Goal: Communication & Community: Connect with others

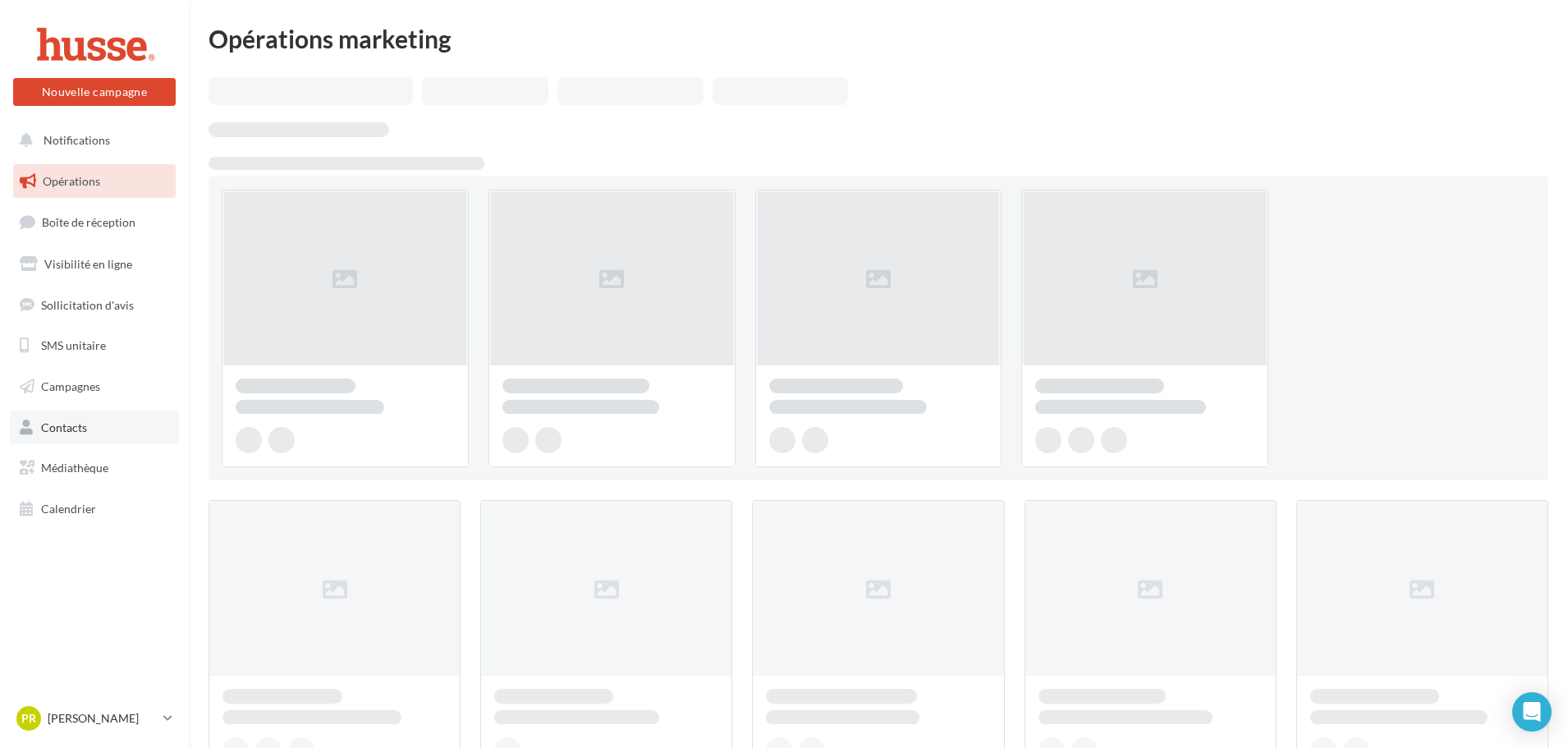
click at [65, 429] on span "Contacts" at bounding box center [63, 428] width 46 height 14
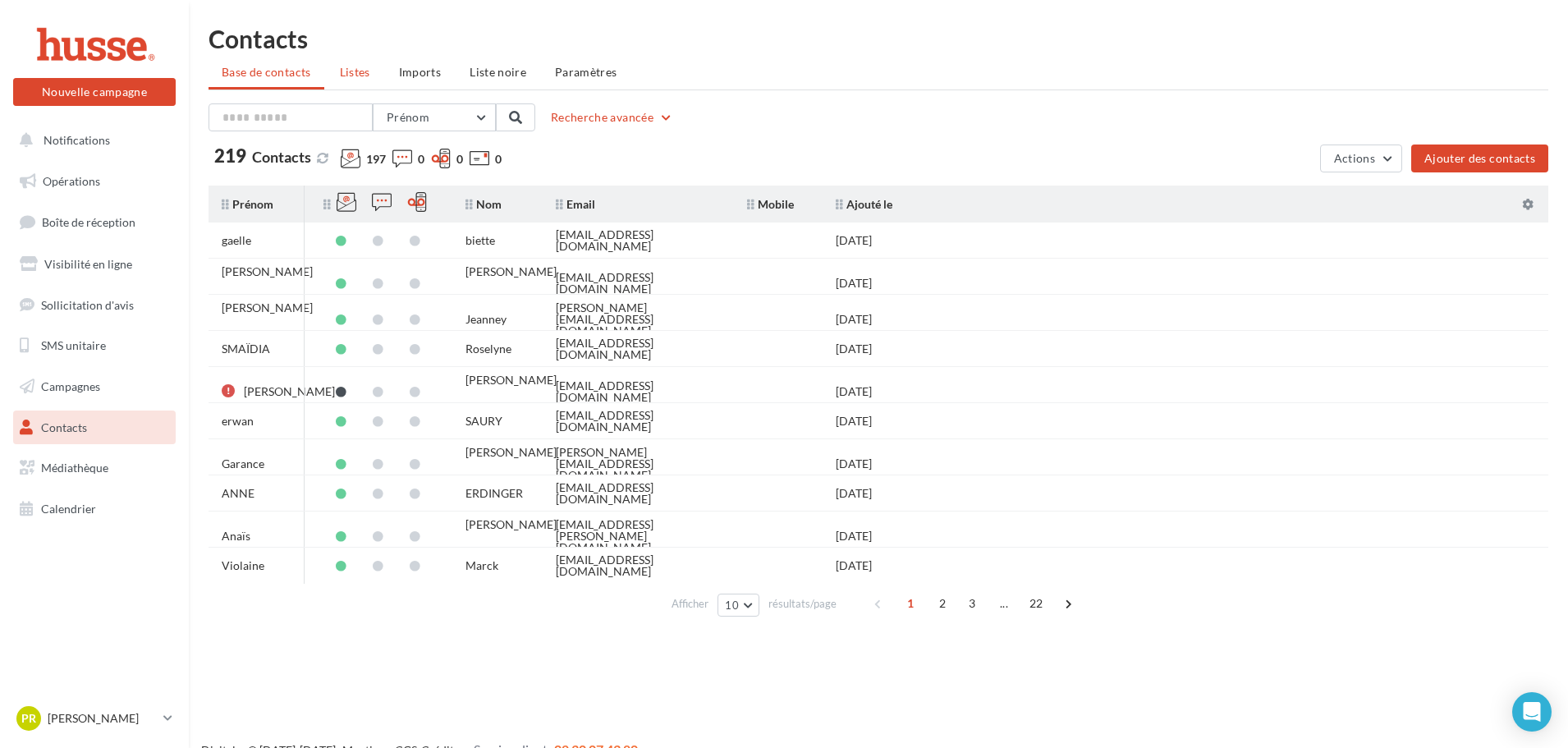
click at [355, 73] on span "Listes" at bounding box center [355, 72] width 30 height 14
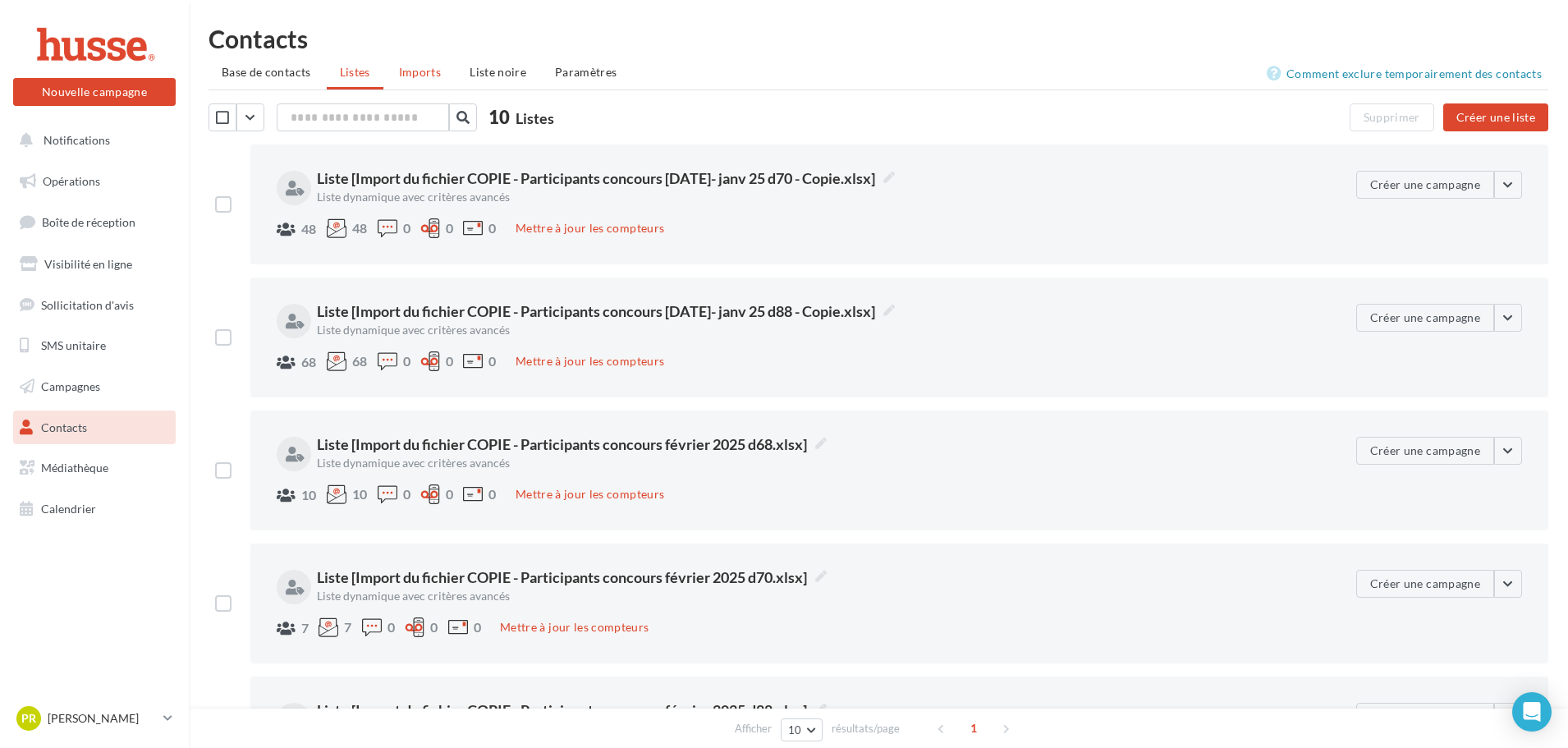
click at [425, 71] on span "Imports" at bounding box center [420, 72] width 42 height 14
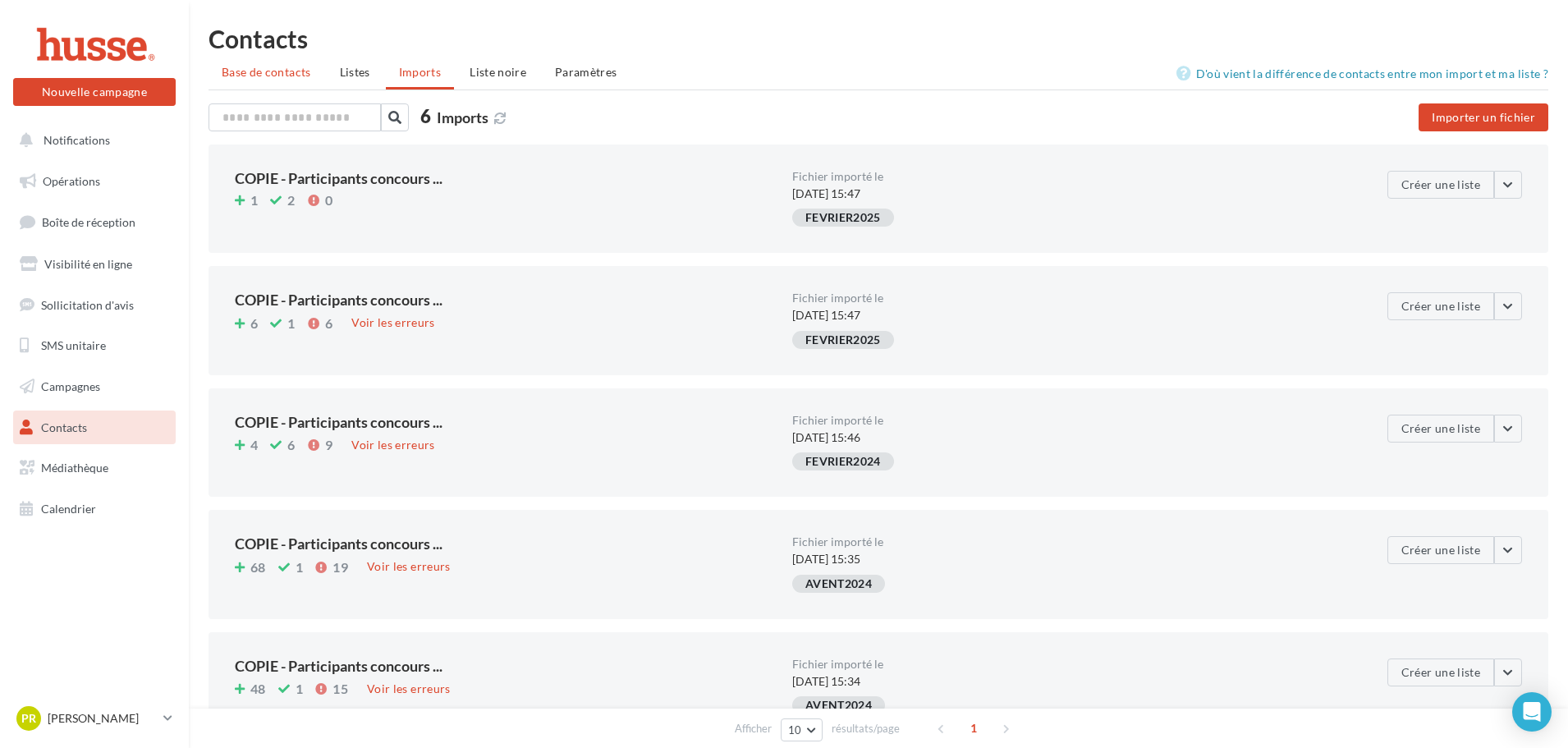
click at [265, 70] on span "Base de contacts" at bounding box center [267, 72] width 90 height 14
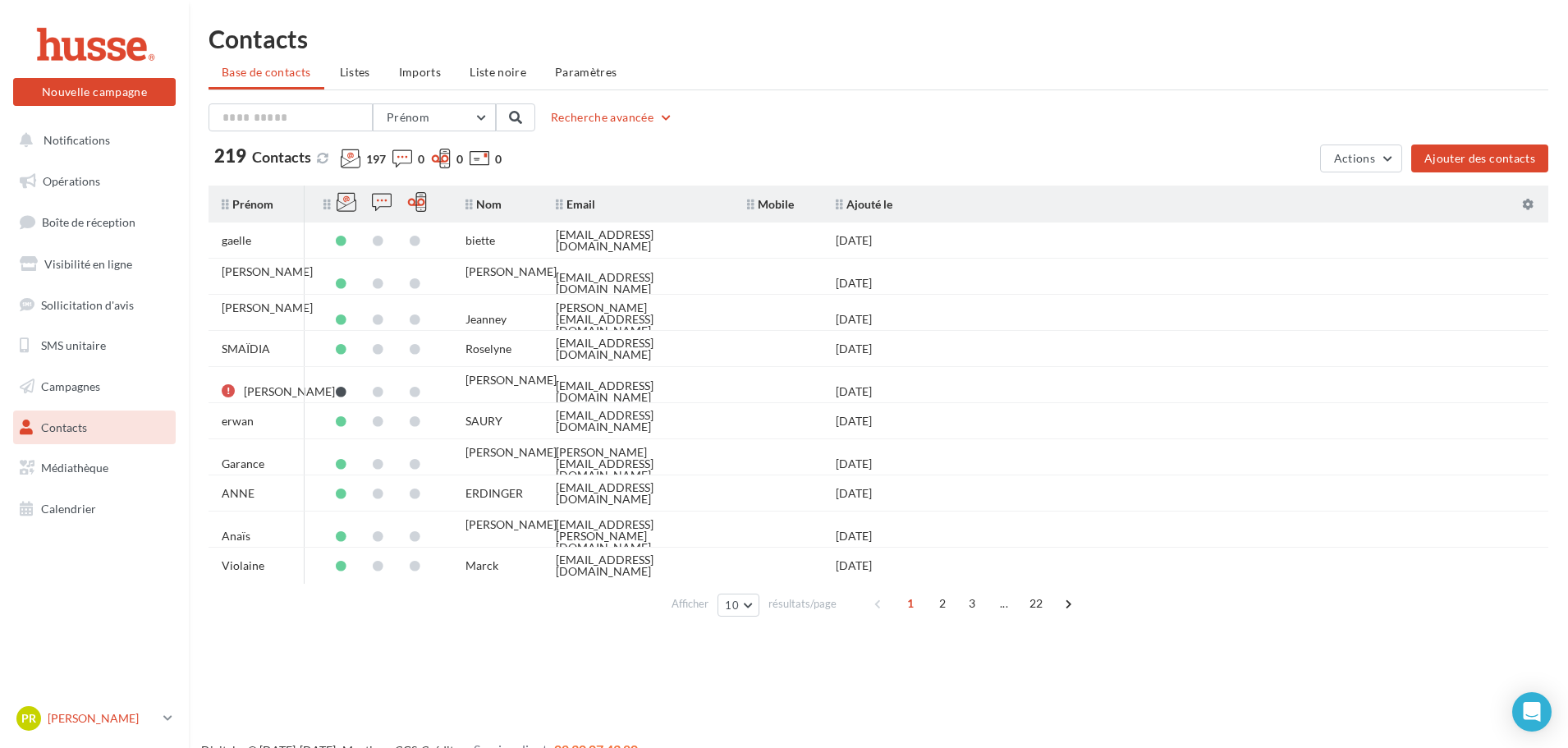
click at [154, 725] on p "[PERSON_NAME]" at bounding box center [102, 718] width 109 height 17
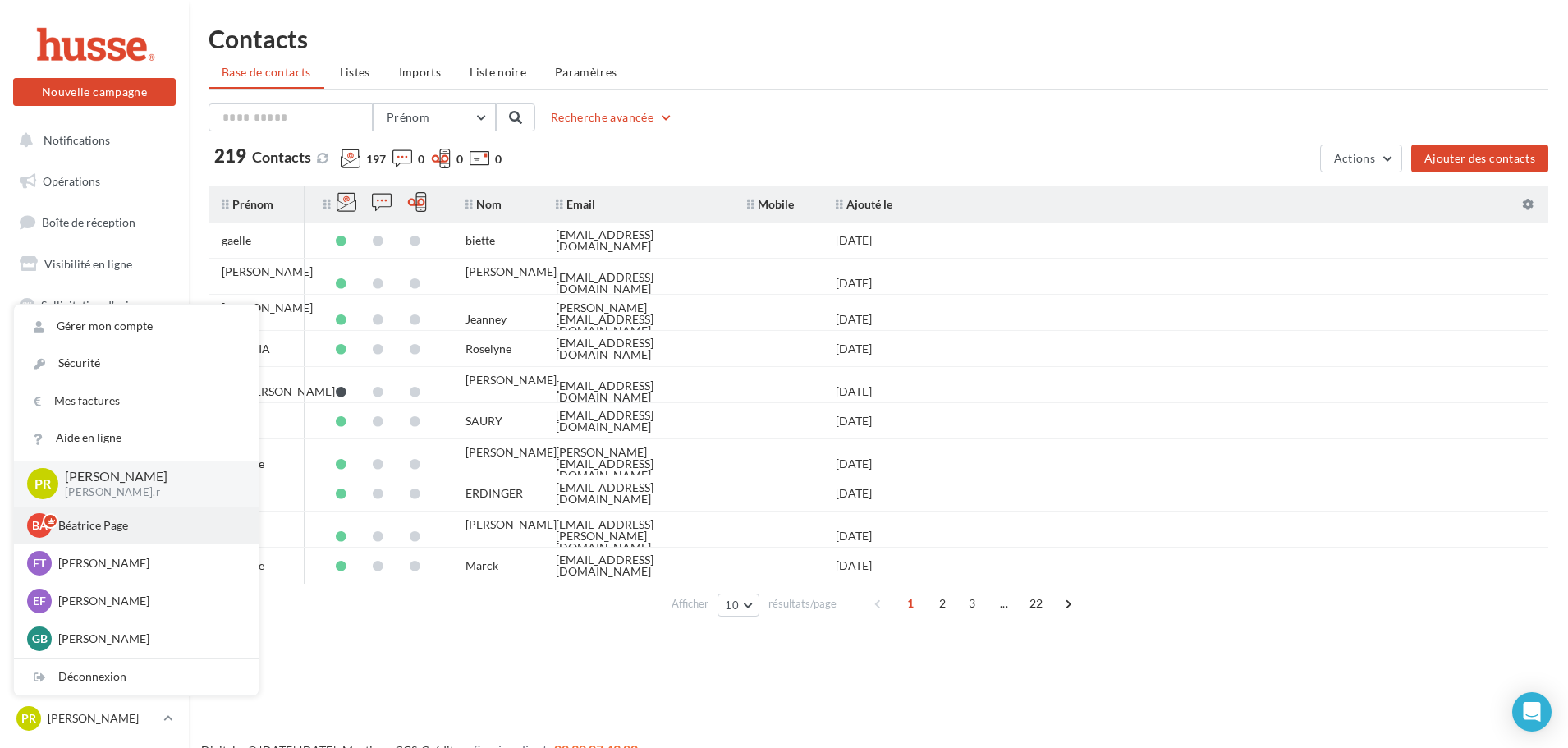
click at [133, 528] on p "Béatrice Page" at bounding box center [148, 525] width 180 height 17
